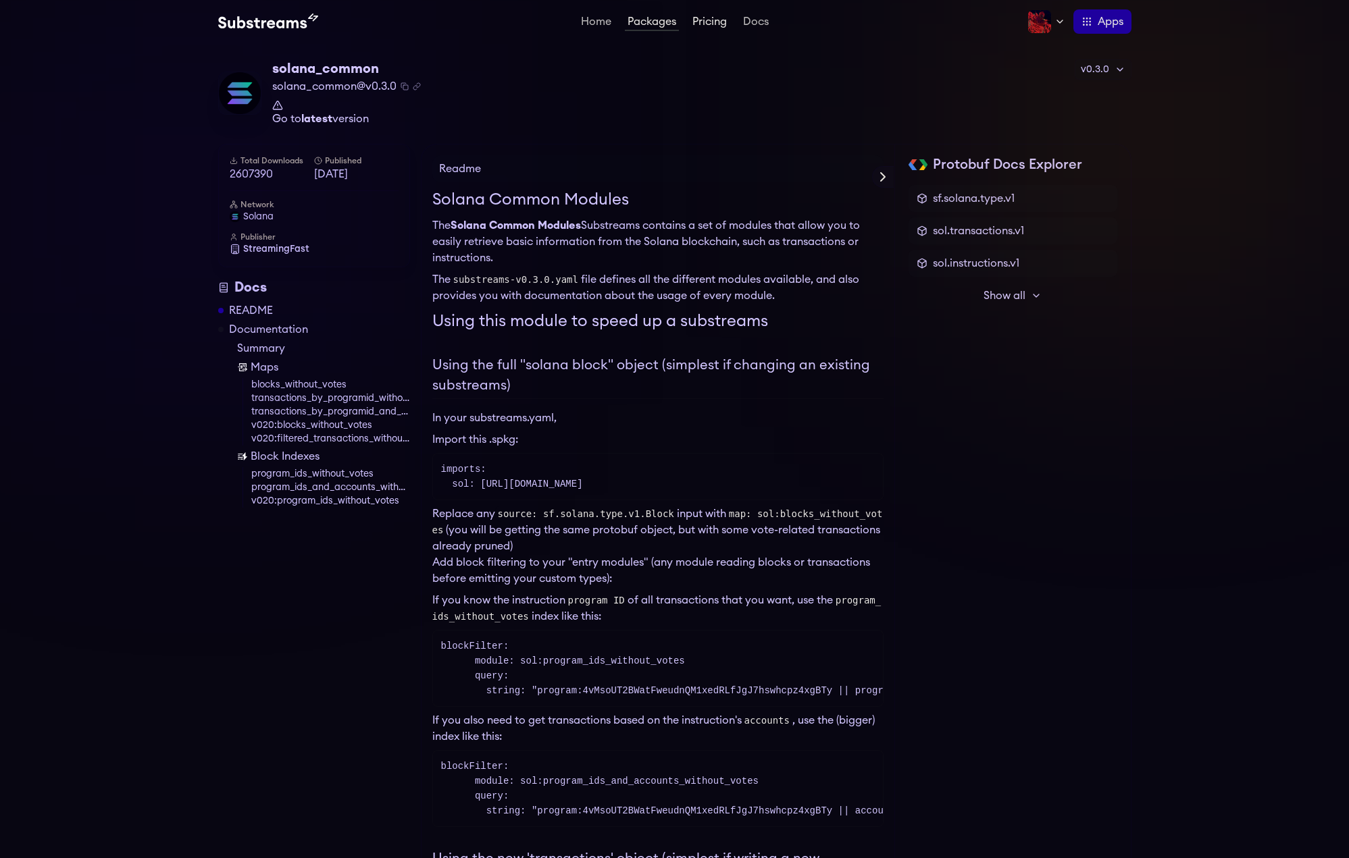
click at [712, 28] on link "Pricing" at bounding box center [710, 23] width 40 height 14
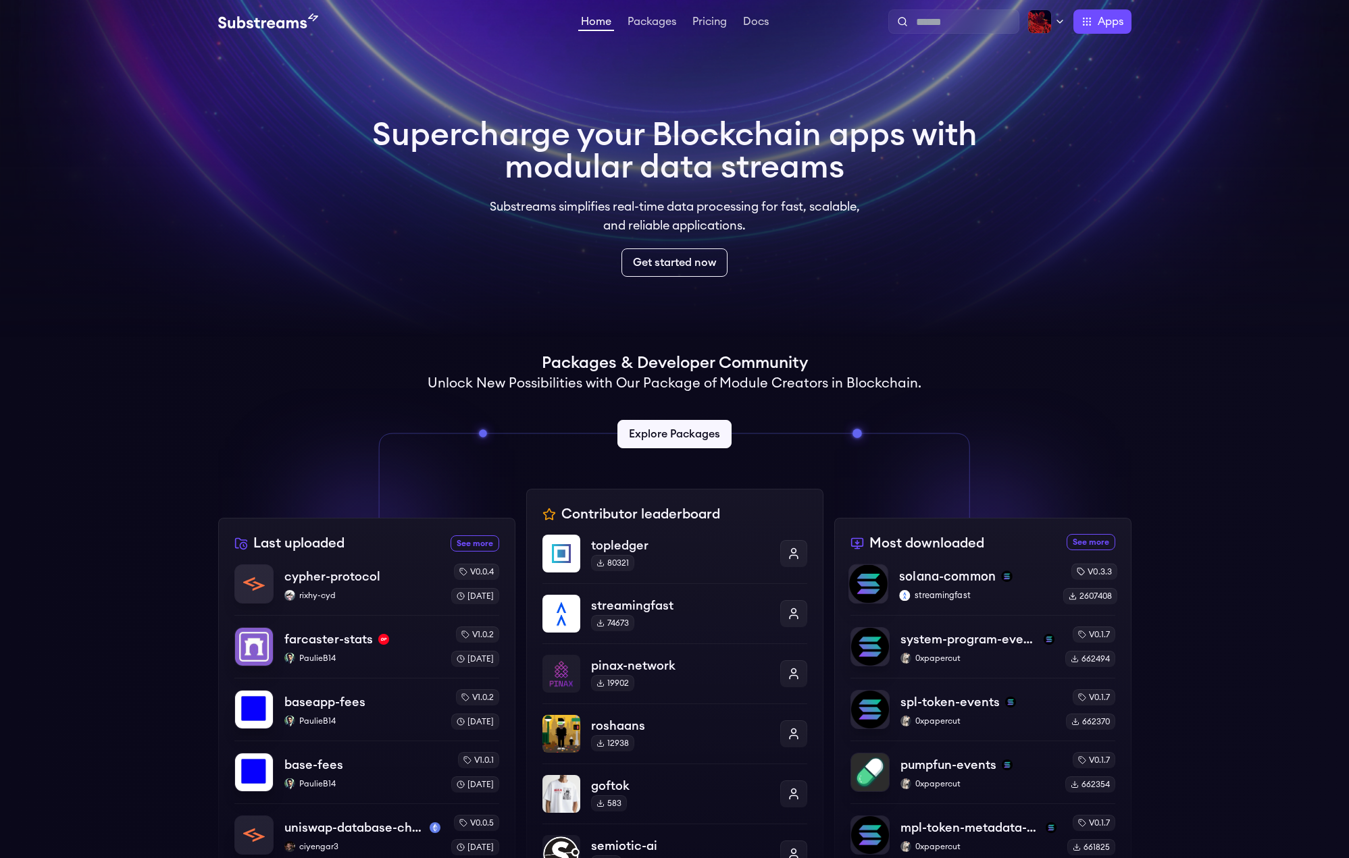
click at [1000, 588] on div "solana-common streamingfast" at bounding box center [975, 584] width 153 height 34
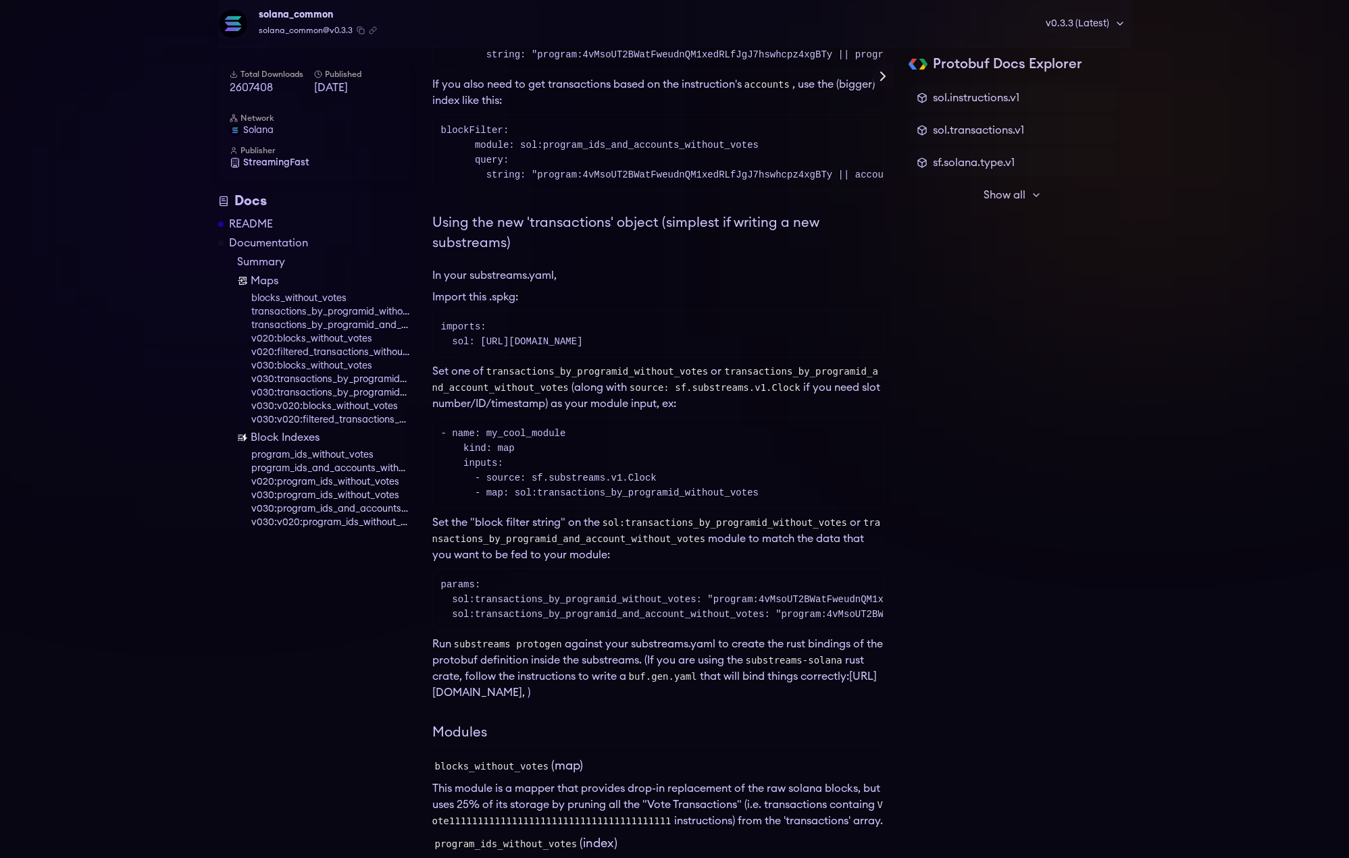
scroll to position [924, 0]
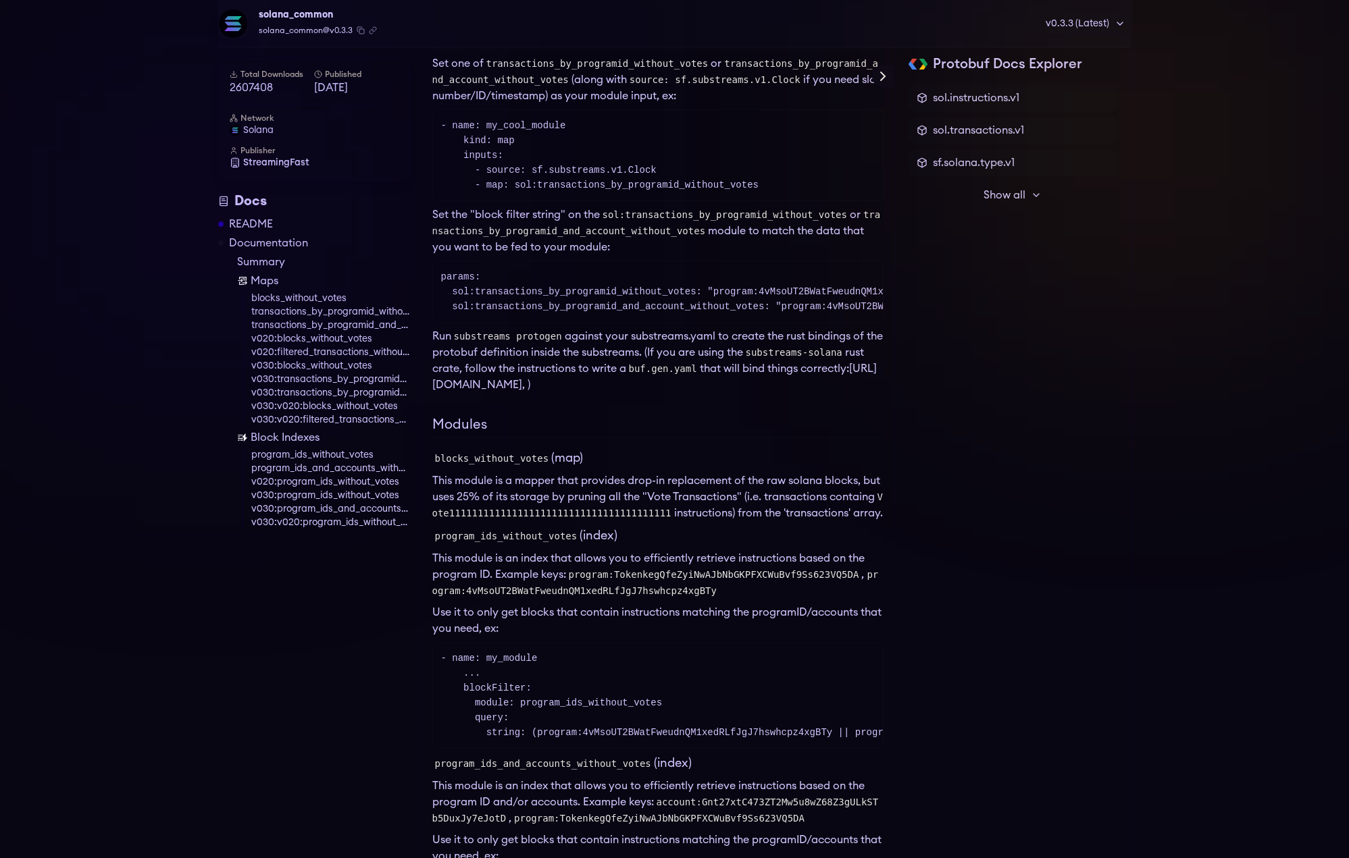
click at [261, 280] on link "Maps" at bounding box center [323, 281] width 173 height 16
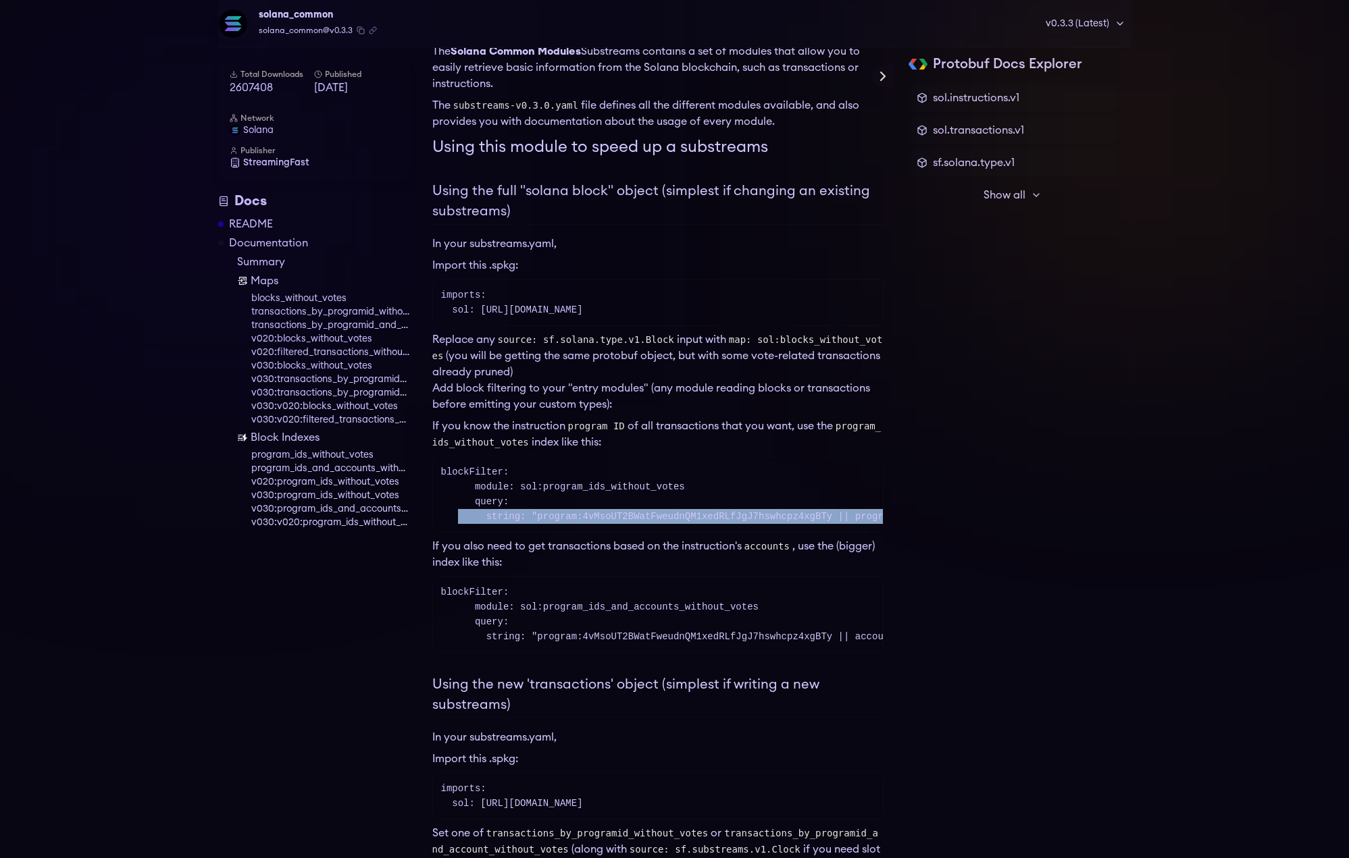
scroll to position [0, 281]
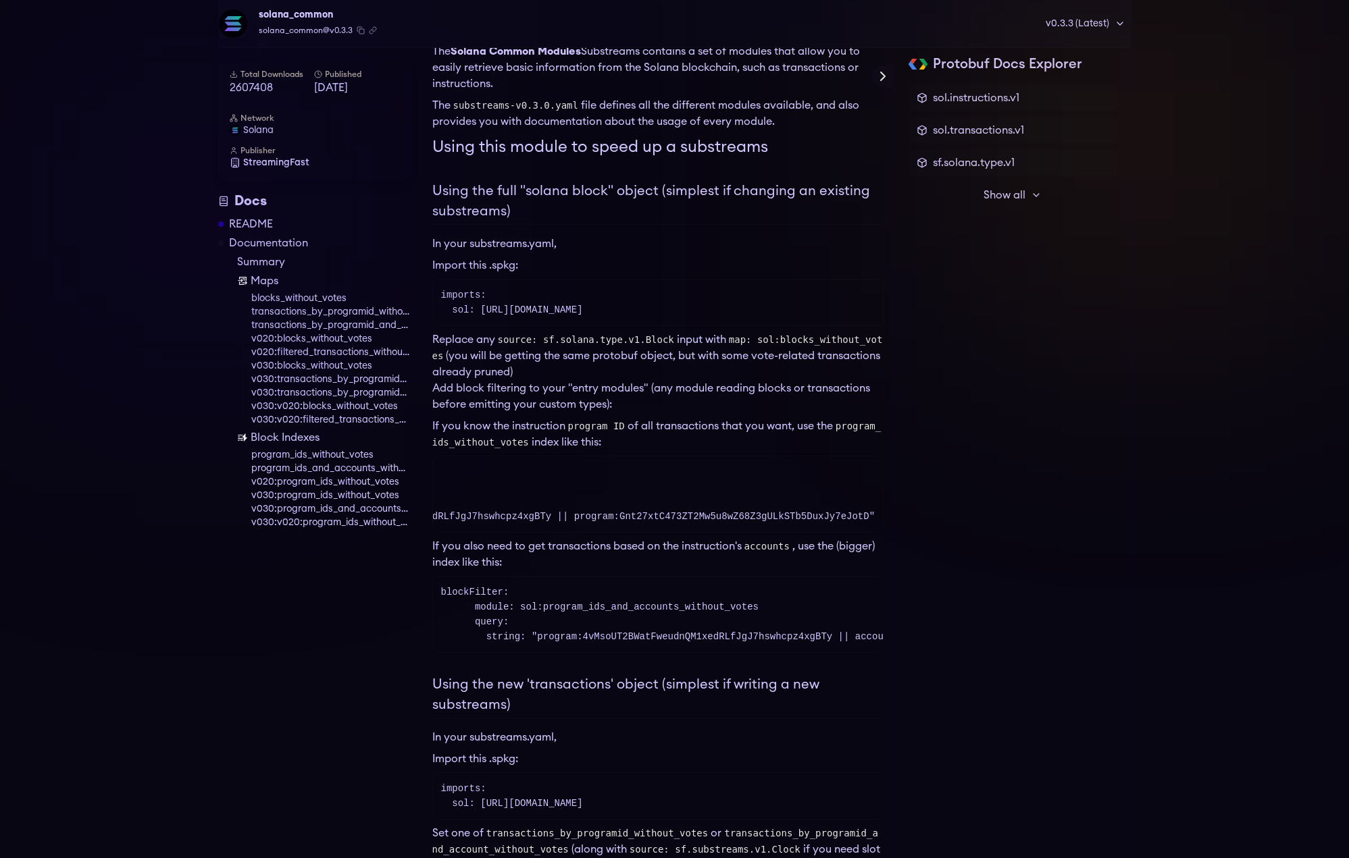
drag, startPoint x: 620, startPoint y: 511, endPoint x: 965, endPoint y: 515, distance: 345.2
click at [883, 515] on pre "blockFilter: module: sol:program_ids_without_votes query: string: "program:4vMs…" at bounding box center [657, 494] width 451 height 77
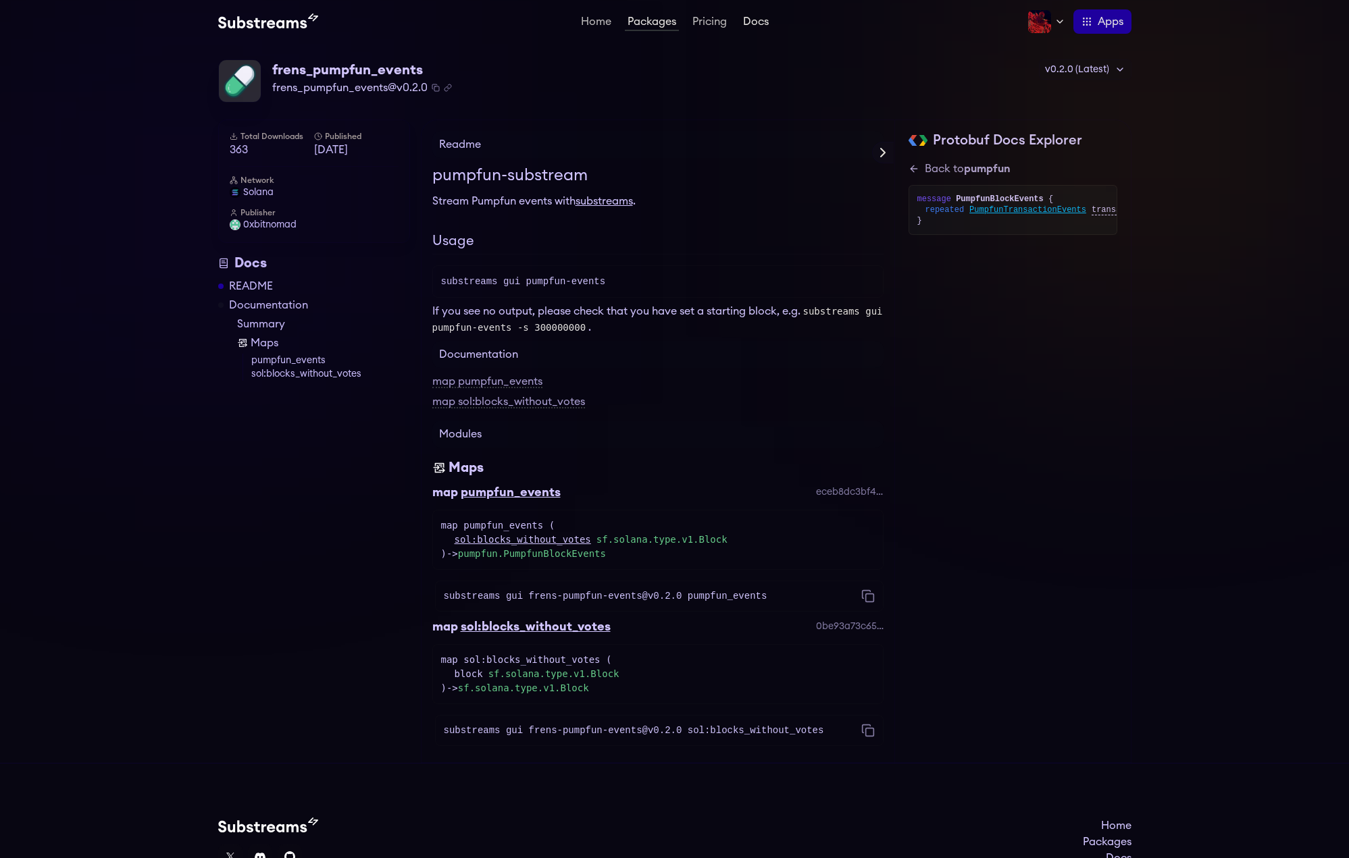
click at [750, 23] on link "Docs" at bounding box center [755, 23] width 31 height 14
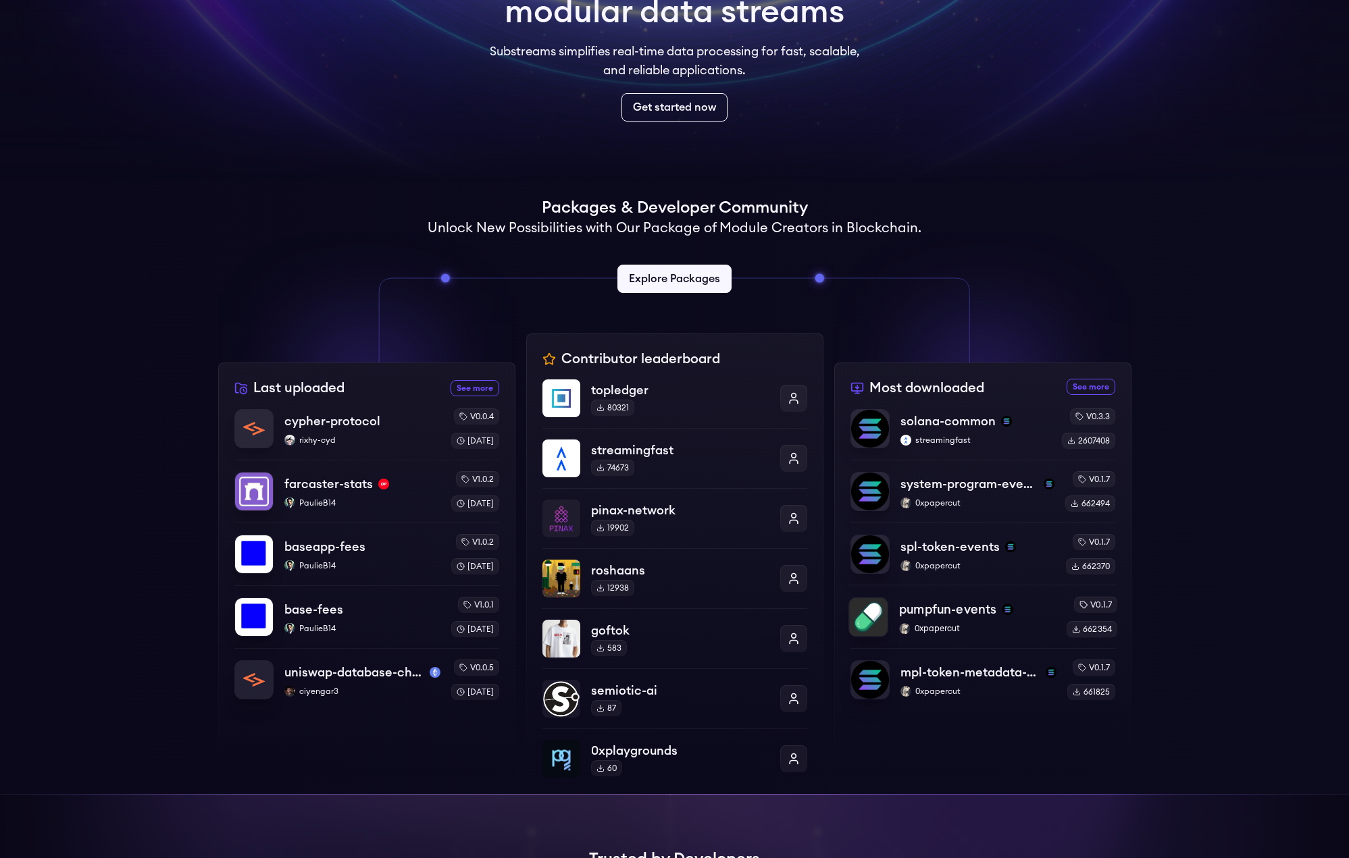
scroll to position [231, 0]
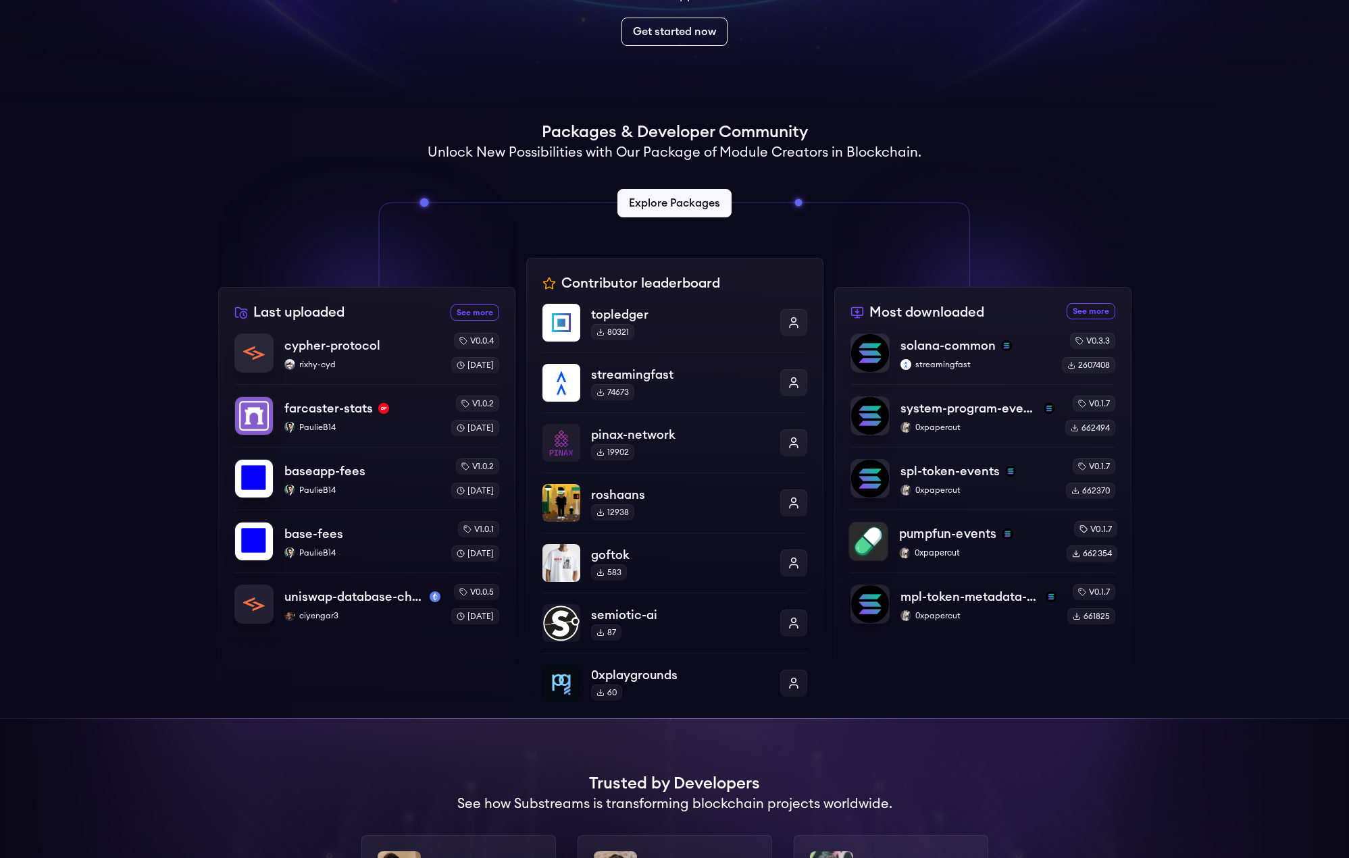
click at [1010, 544] on div "pumpfun-events" at bounding box center [977, 534] width 156 height 19
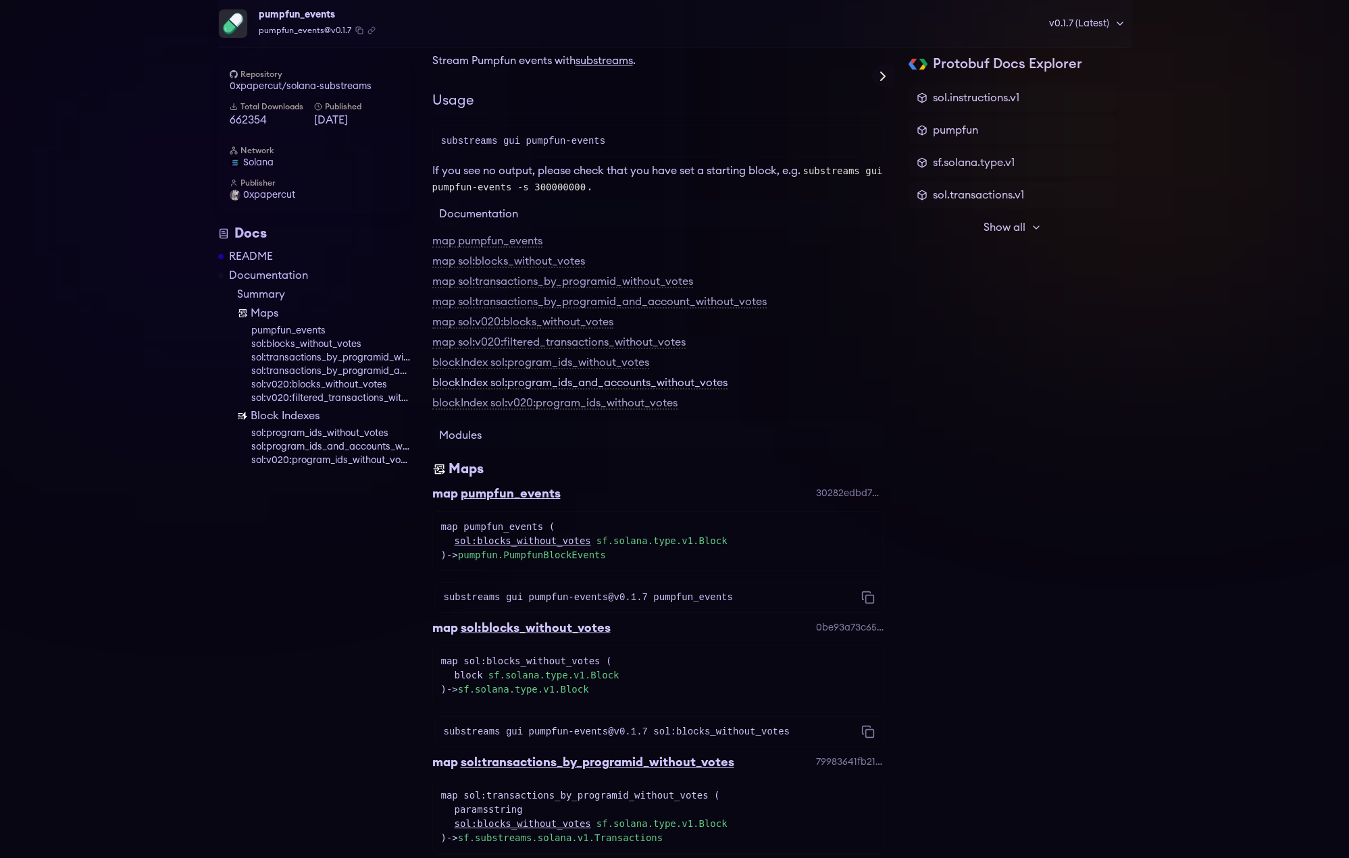
scroll to position [154, 0]
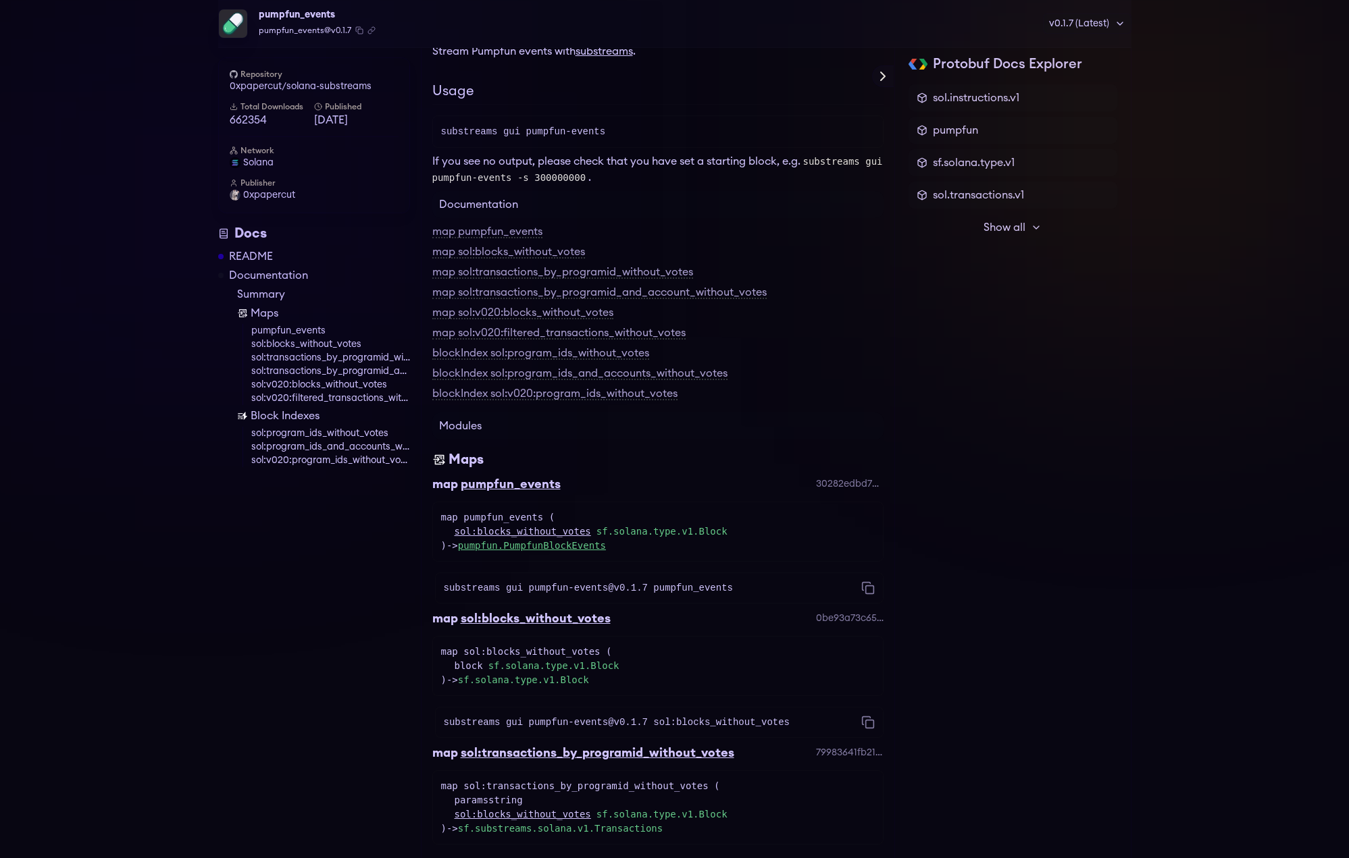
click at [563, 548] on link "pumpfun.PumpfunBlockEvents" at bounding box center [532, 545] width 148 height 11
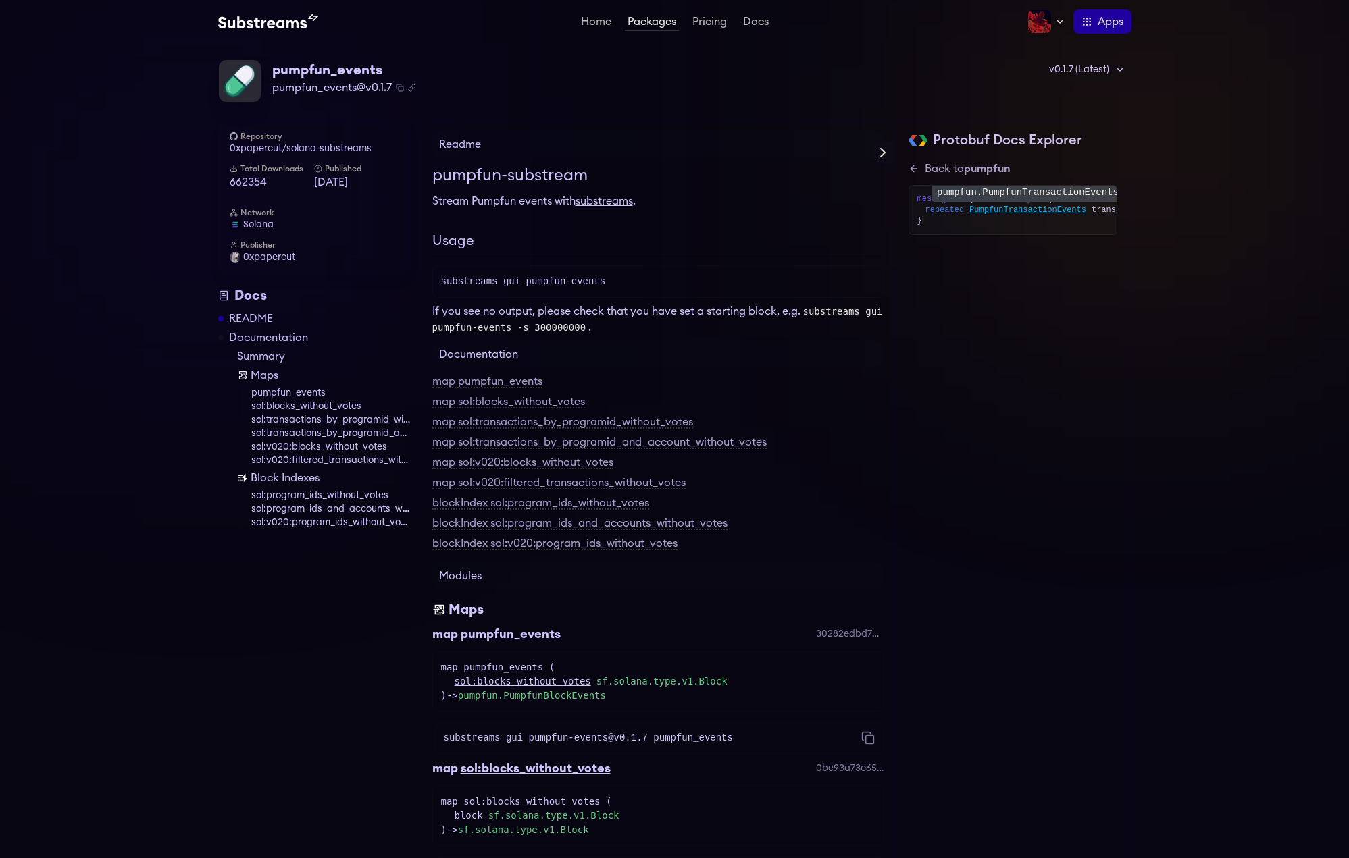
click at [1011, 208] on span "PumpfunTransactionEvents" at bounding box center [1027, 210] width 117 height 11
click at [1004, 220] on span "PumpfunEvent" at bounding box center [998, 220] width 58 height 11
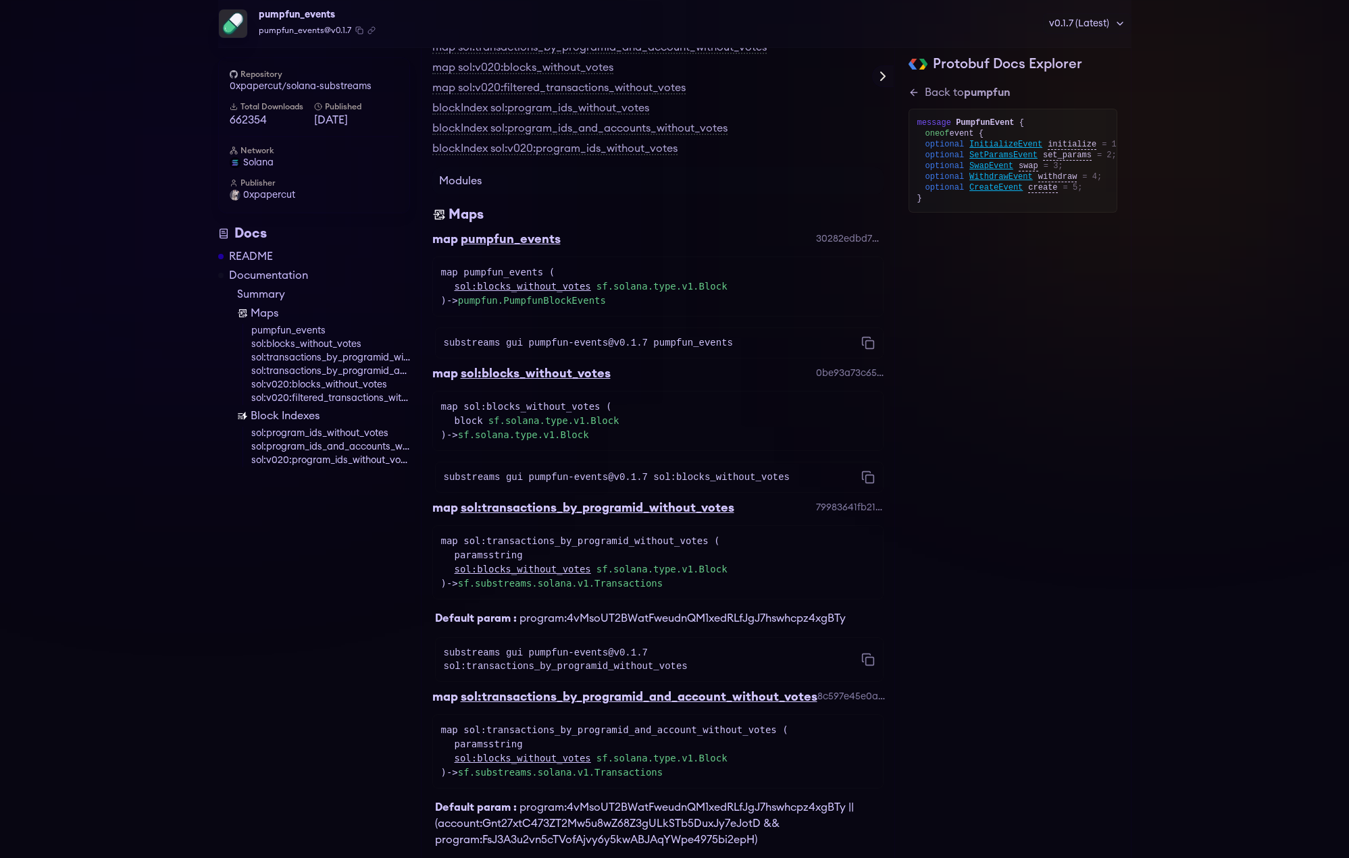
scroll to position [469, 0]
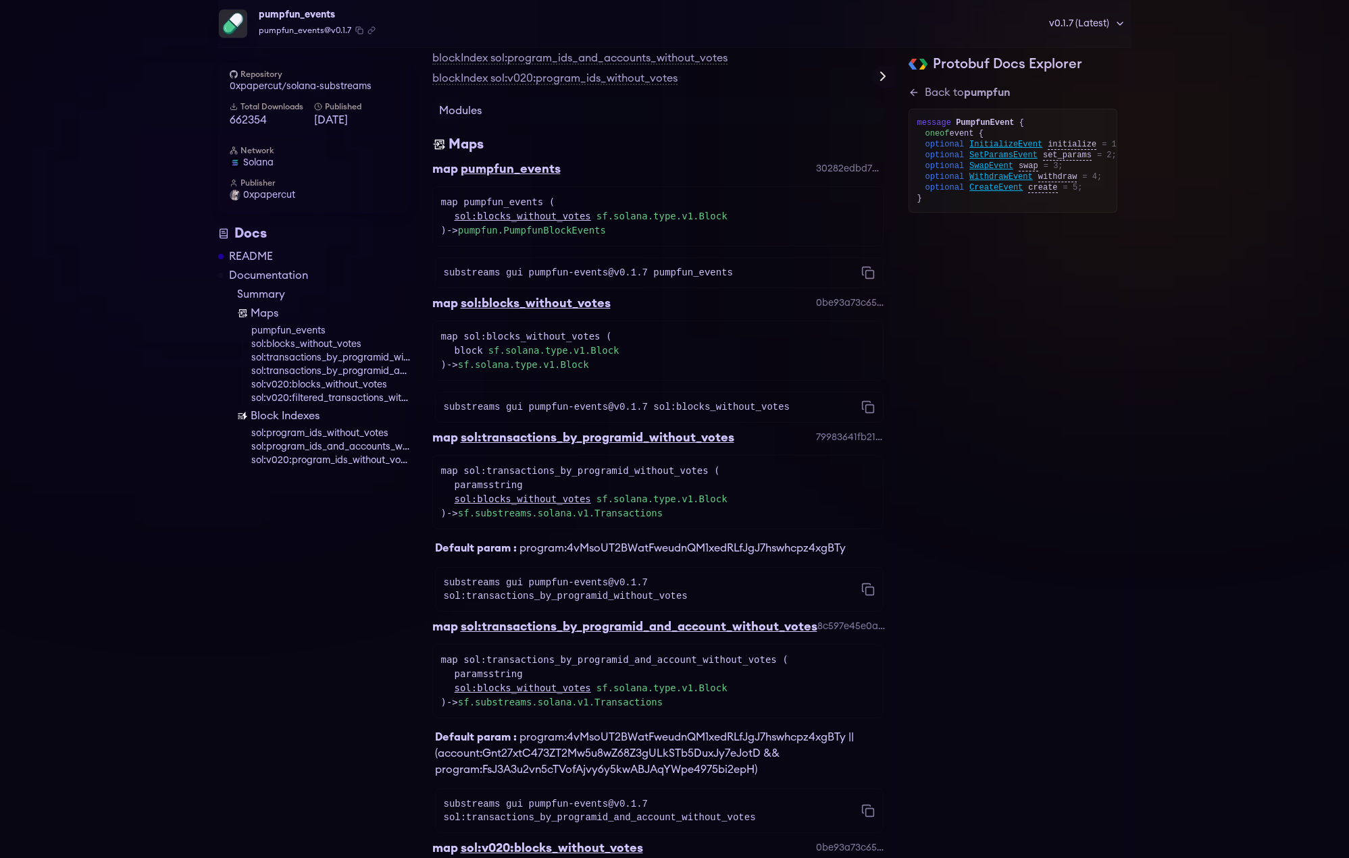
click at [281, 374] on link "sol:transactions_by_programid_and_account_without_votes" at bounding box center [330, 372] width 159 height 14
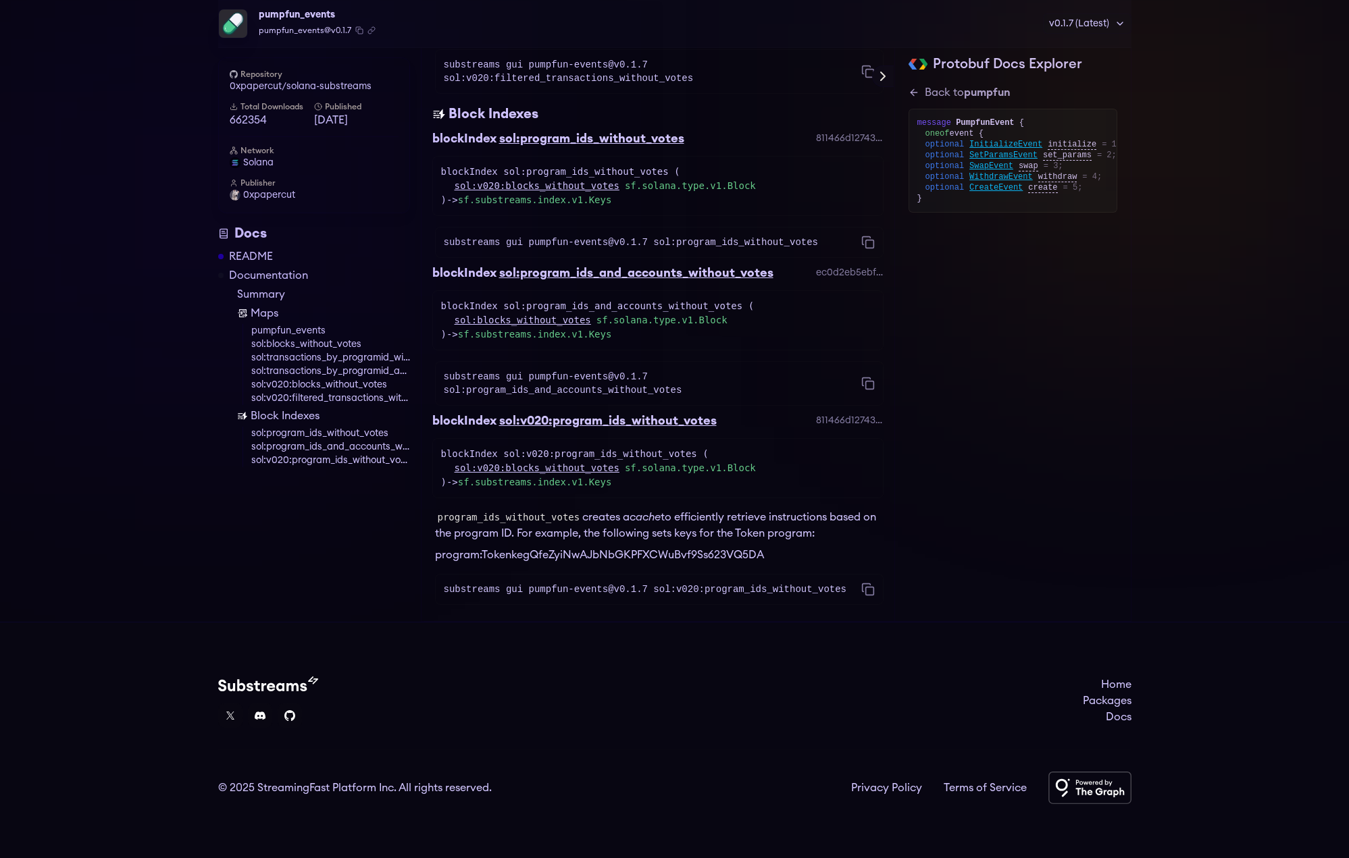
scroll to position [1736, 0]
click at [267, 189] on span "0xpapercut" at bounding box center [269, 195] width 52 height 14
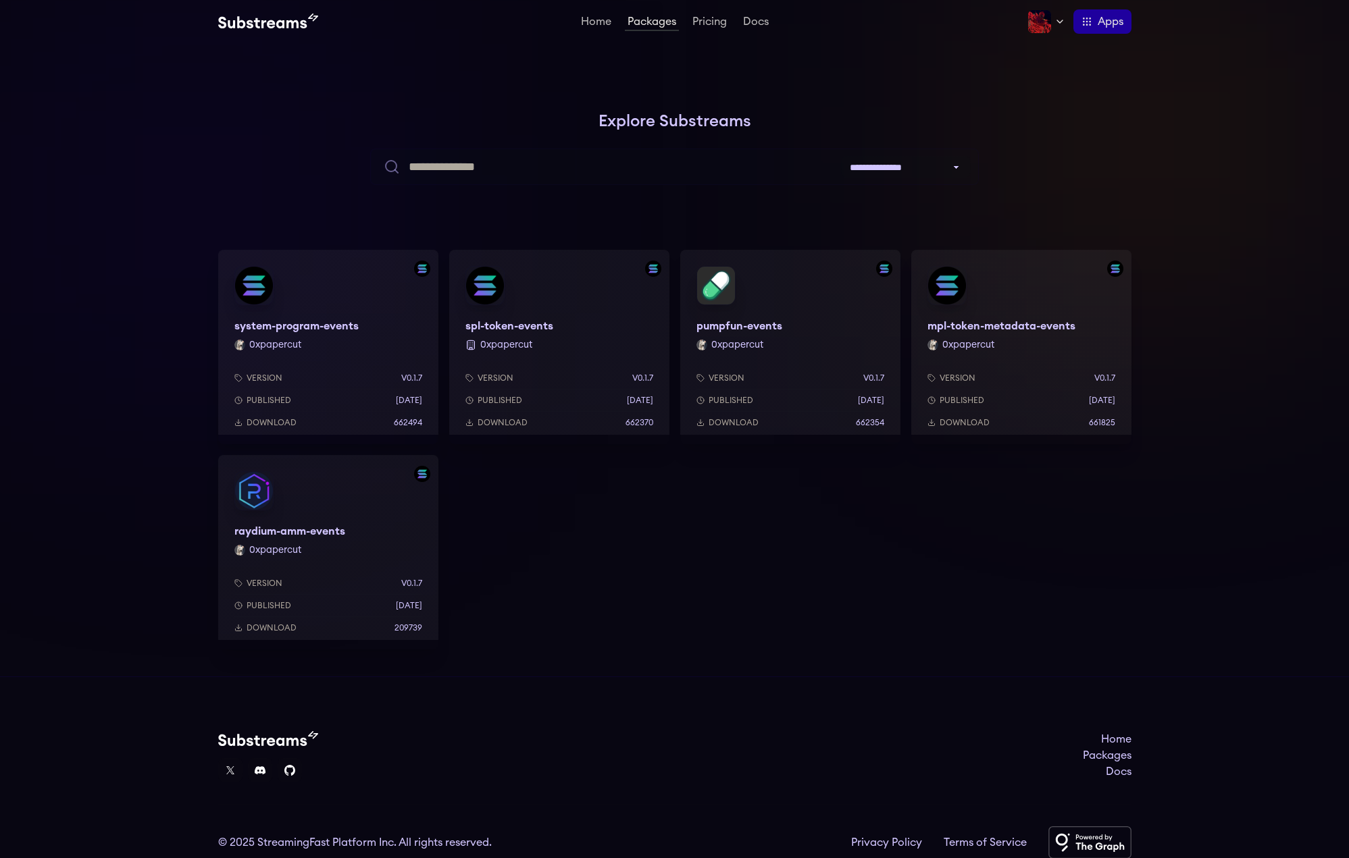
click at [807, 292] on div "pumpfun-events 0xpapercut Version v0.1.7 Published 8 months ago Download 662354" at bounding box center [790, 347] width 220 height 195
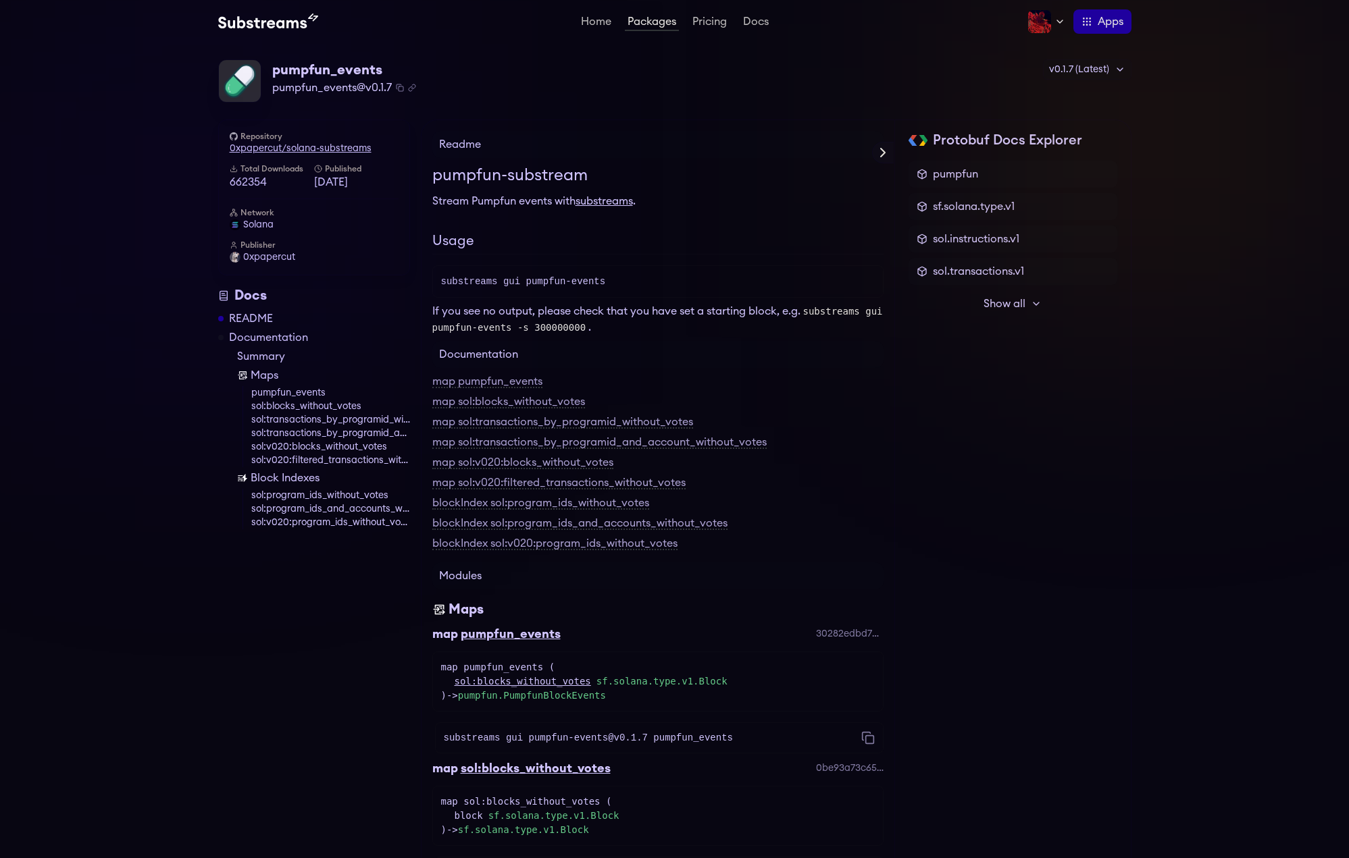
click at [316, 146] on link "0xpapercut/solana-substreams" at bounding box center [314, 149] width 169 height 14
click at [592, 21] on link "Home" at bounding box center [596, 23] width 36 height 14
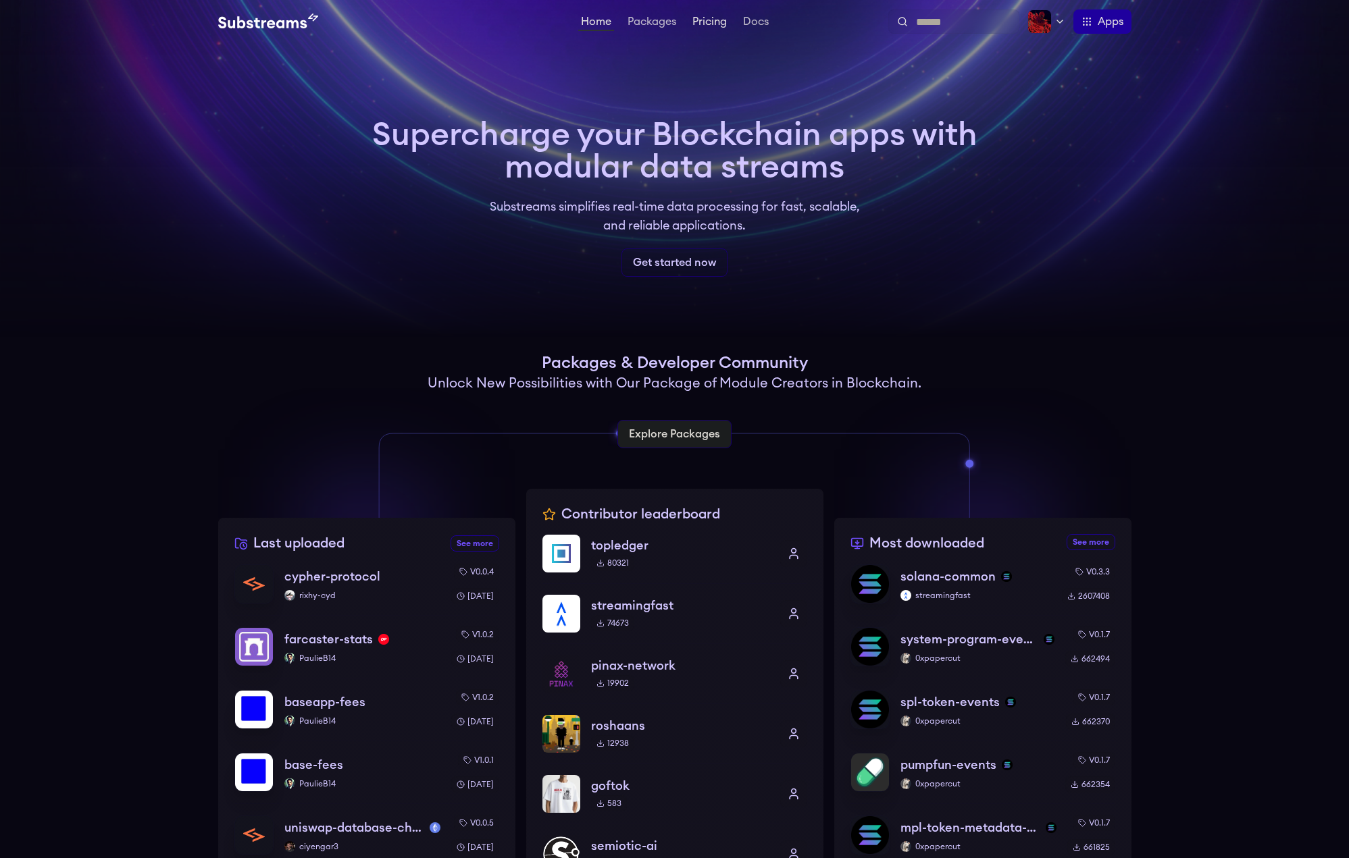
click at [715, 23] on link "Pricing" at bounding box center [710, 23] width 40 height 14
